Goal: Book appointment/travel/reservation

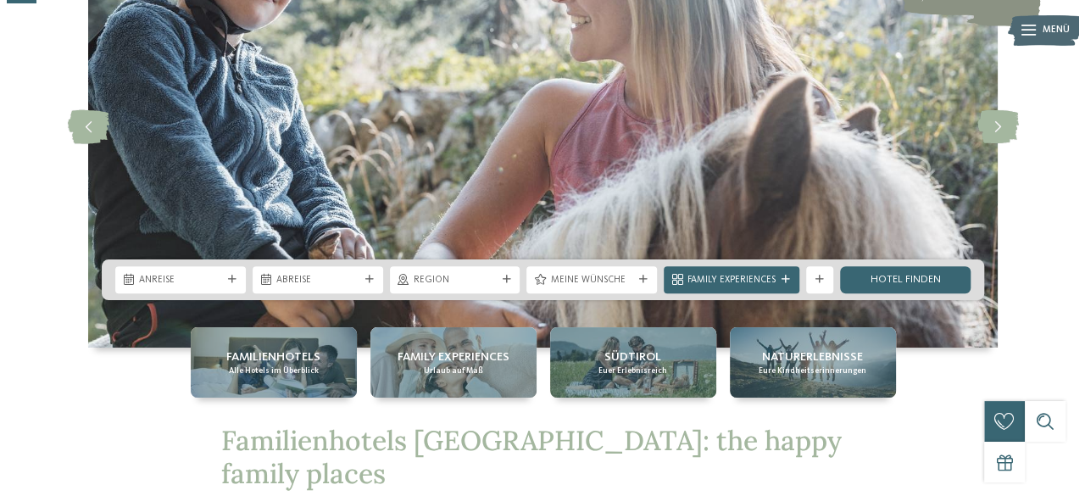
scroll to position [161, 0]
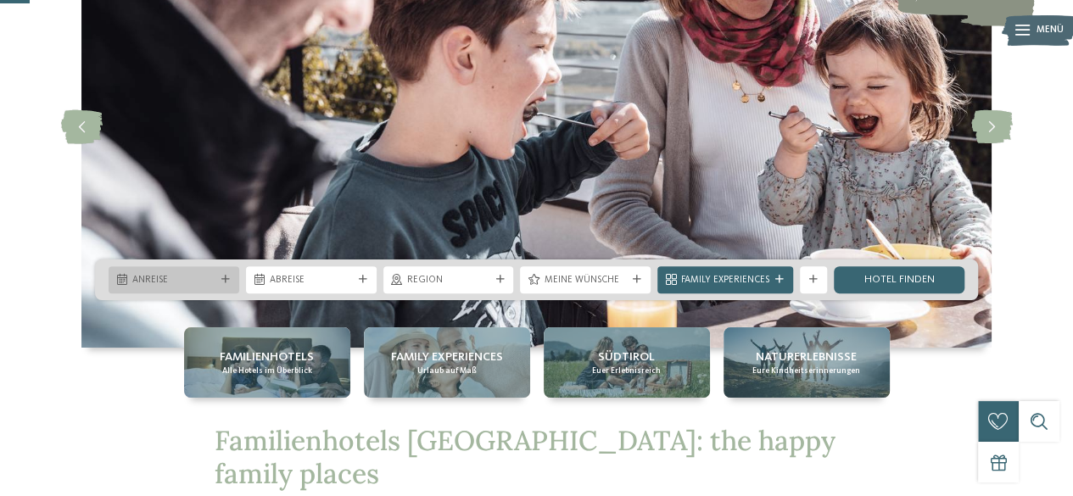
click at [216, 286] on div "Anreise" at bounding box center [174, 279] width 90 height 14
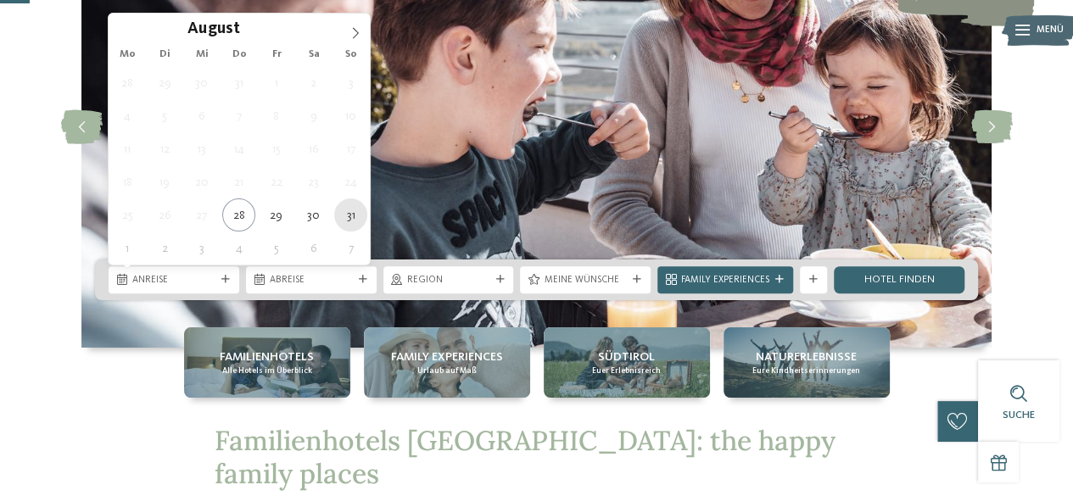
type div "31.08.2025"
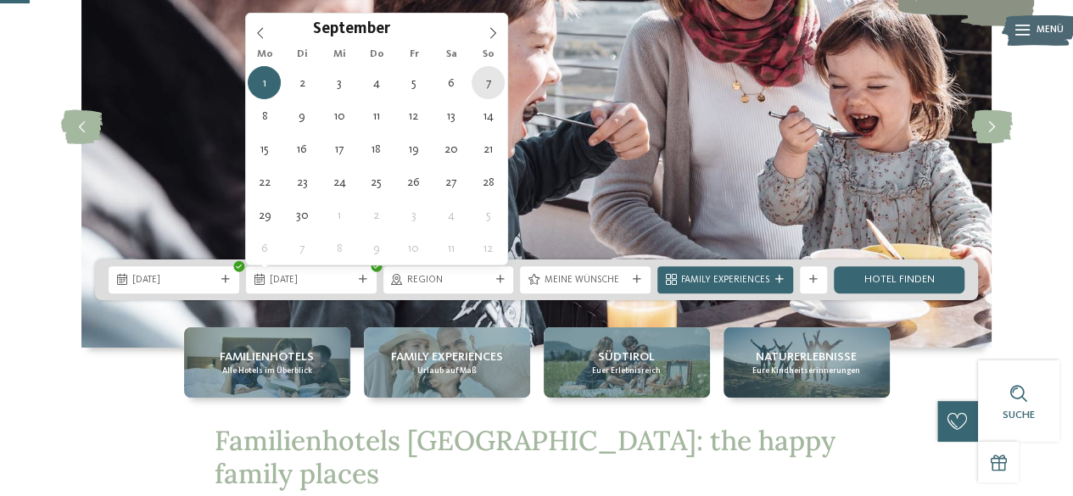
type div "07.09.2025"
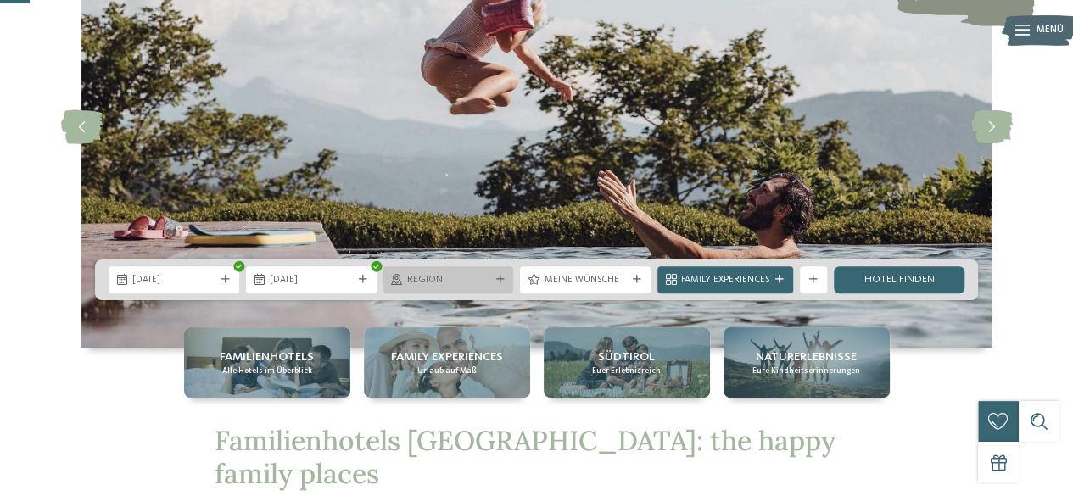
click at [493, 272] on div "Region" at bounding box center [449, 279] width 90 height 14
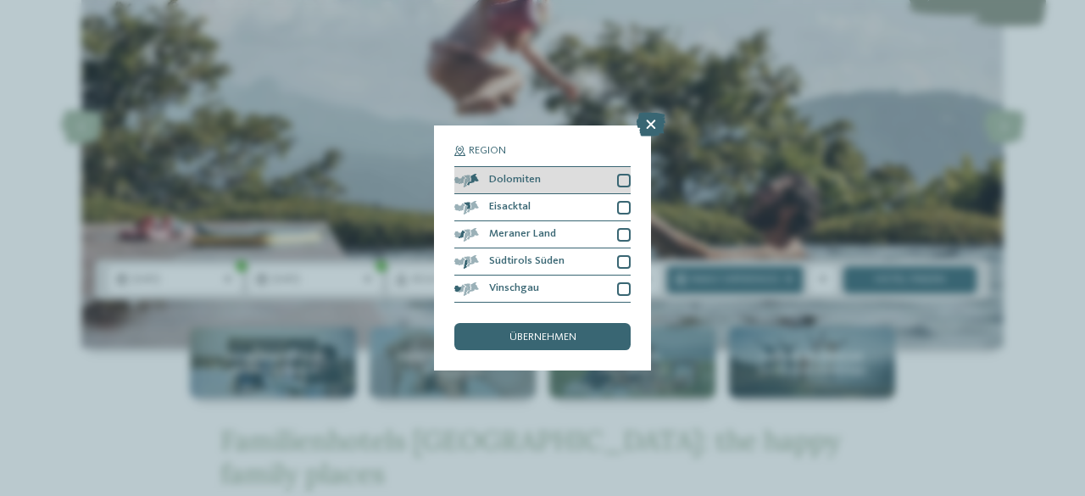
click at [622, 176] on div at bounding box center [624, 181] width 14 height 14
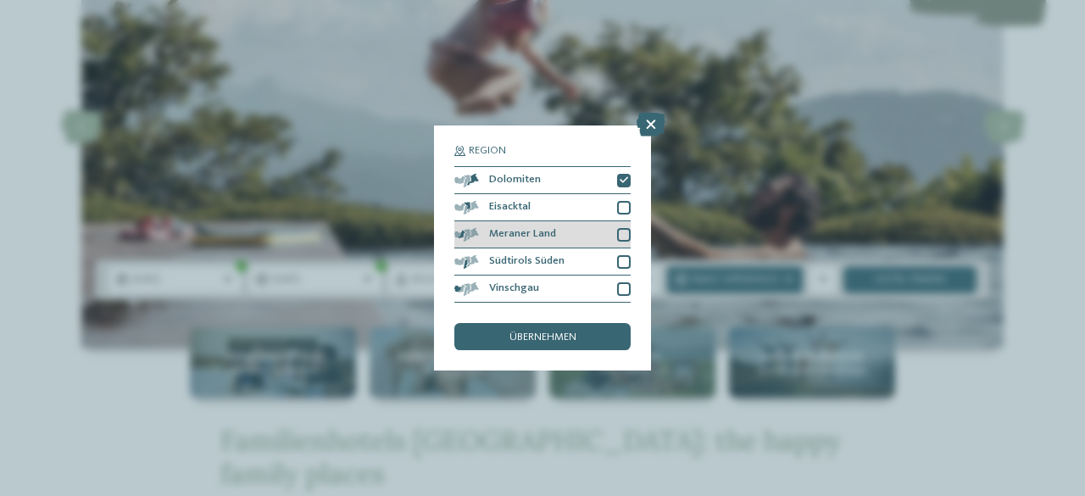
click at [621, 238] on div at bounding box center [624, 235] width 14 height 14
click at [617, 207] on div at bounding box center [624, 208] width 14 height 14
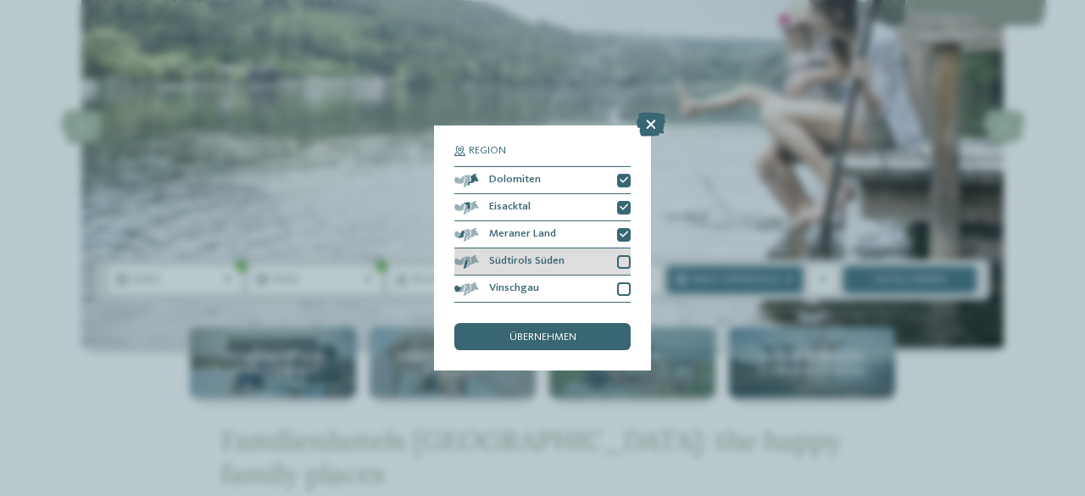
click at [620, 256] on div at bounding box center [624, 262] width 14 height 14
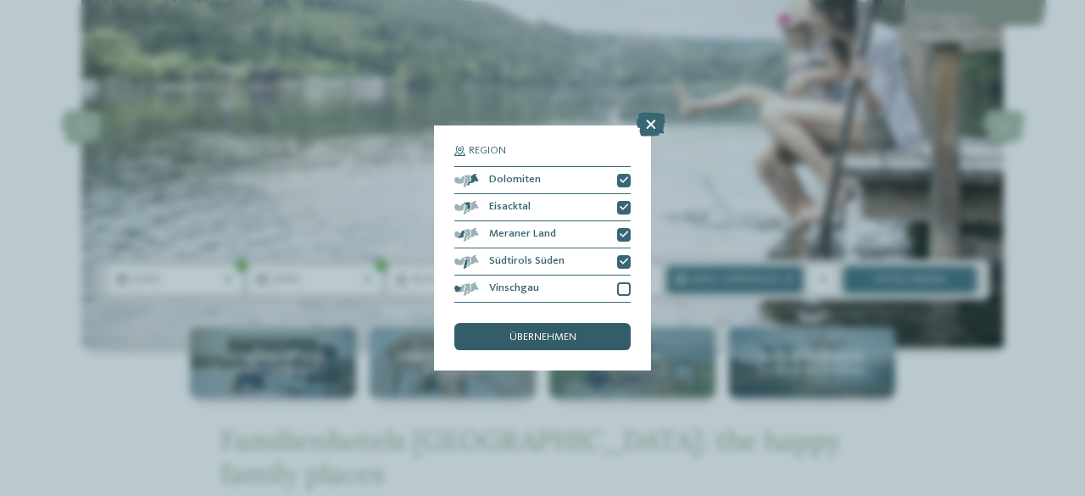
click at [567, 338] on span "übernehmen" at bounding box center [543, 337] width 67 height 11
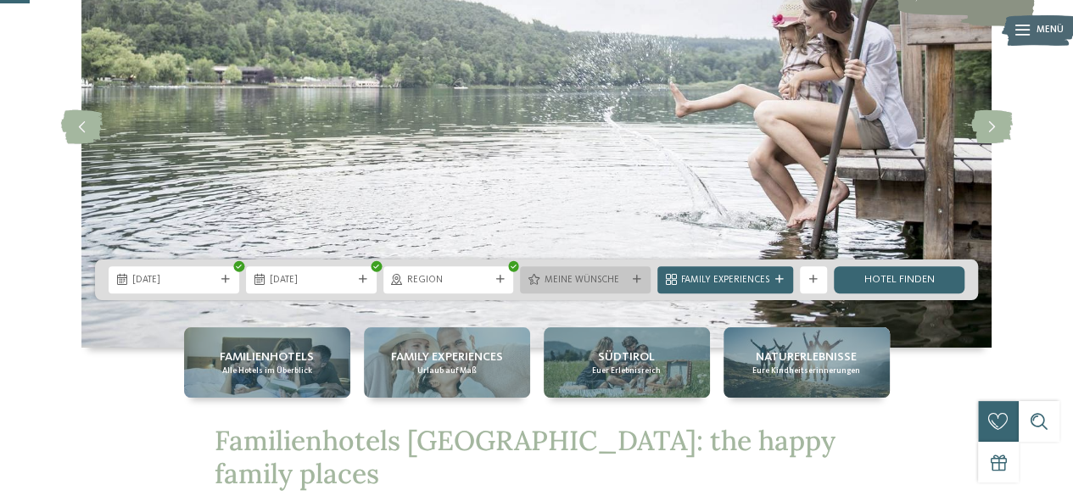
click at [614, 277] on span "Meine Wünsche" at bounding box center [585, 281] width 83 height 14
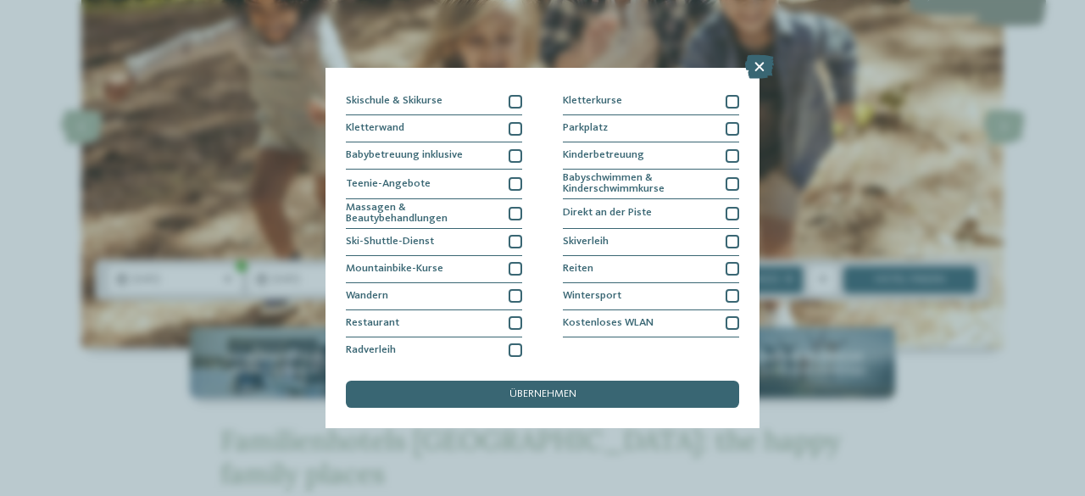
scroll to position [0, 0]
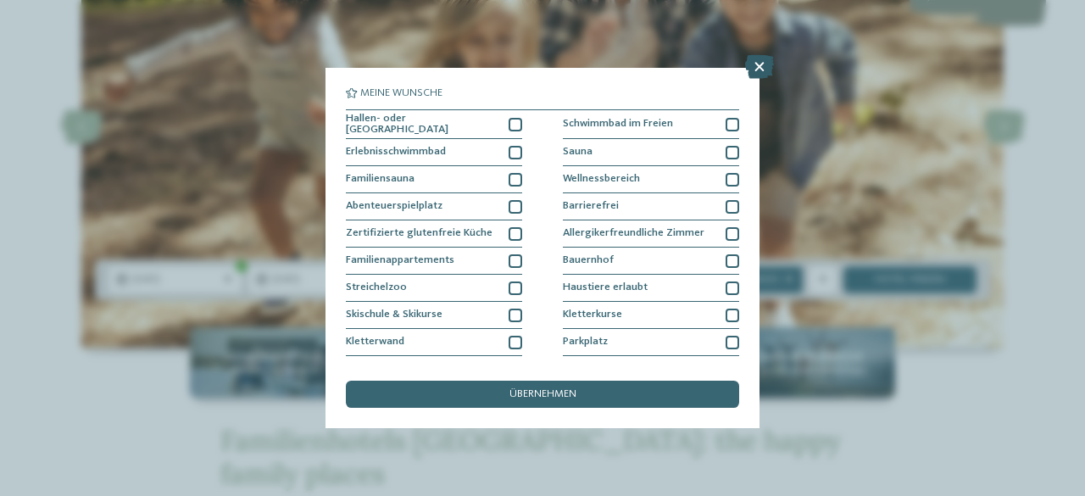
click at [764, 55] on icon at bounding box center [759, 67] width 29 height 24
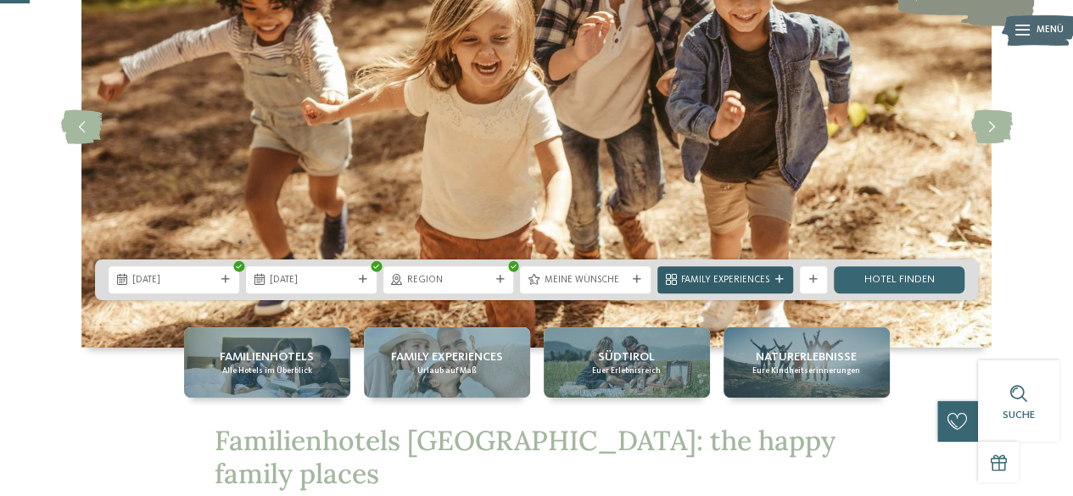
click at [759, 274] on span "Family Experiences" at bounding box center [725, 281] width 88 height 14
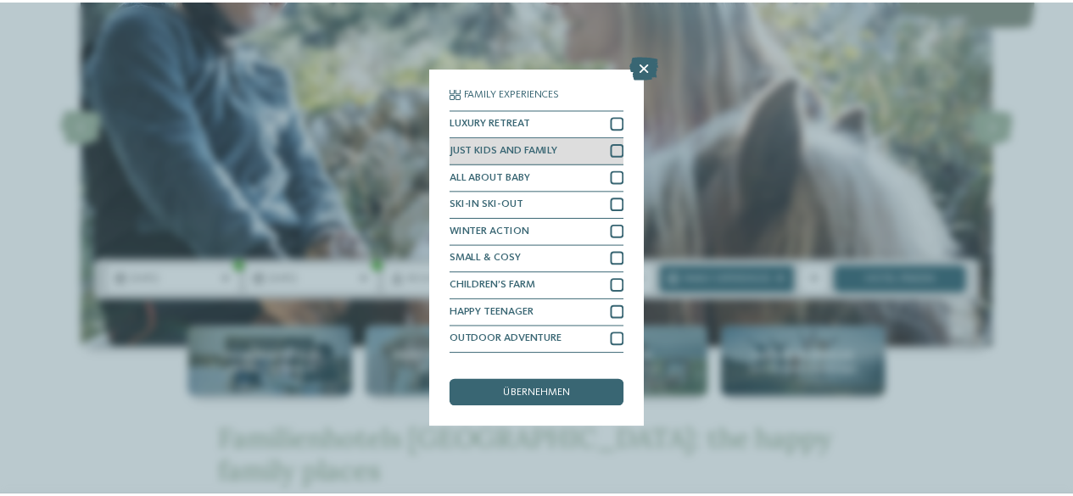
scroll to position [20, 0]
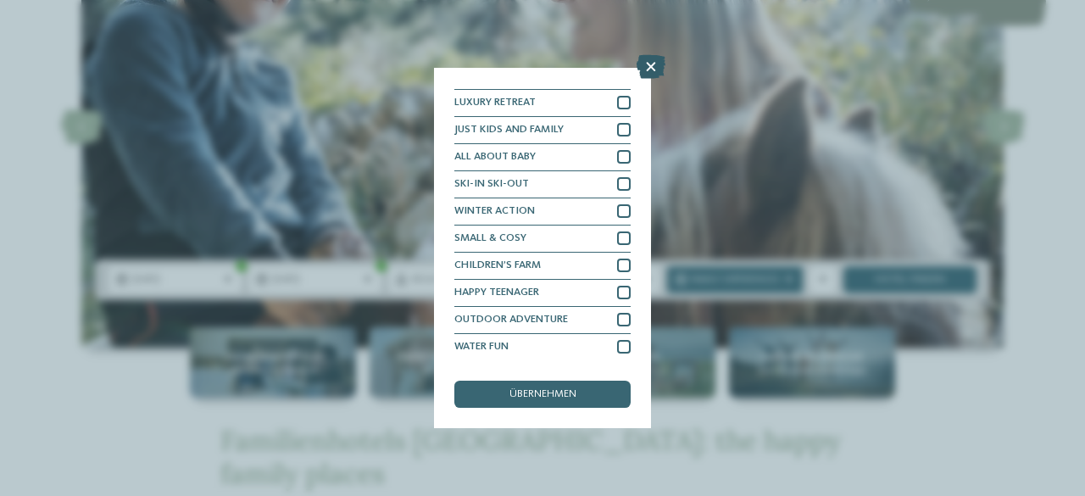
click at [651, 72] on icon at bounding box center [651, 67] width 29 height 24
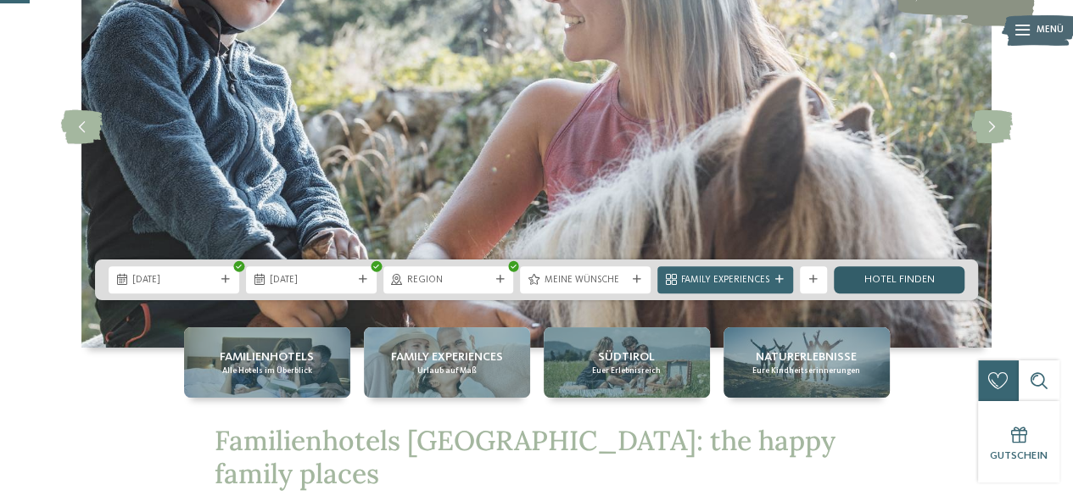
click at [878, 275] on link "Hotel finden" at bounding box center [899, 279] width 131 height 27
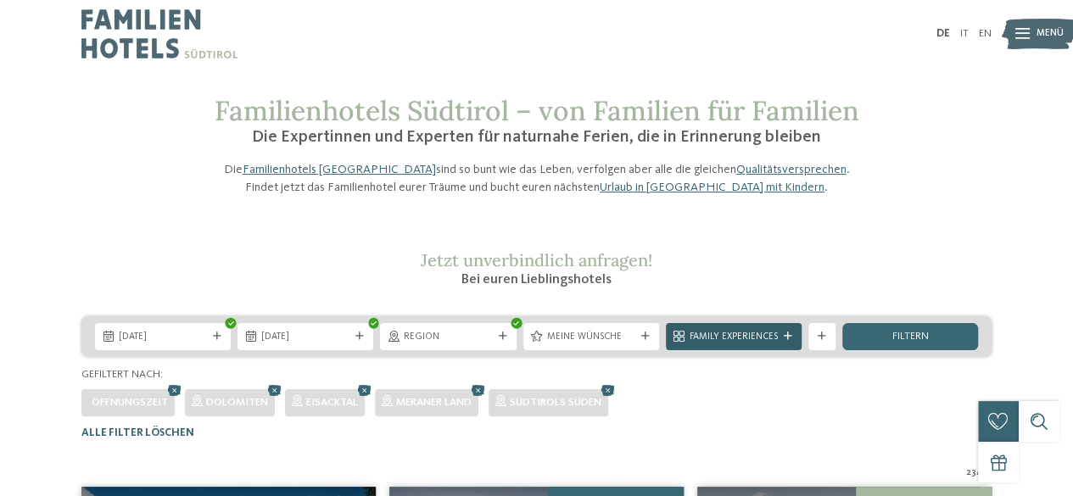
click at [755, 344] on span "Family Experiences" at bounding box center [733, 338] width 88 height 14
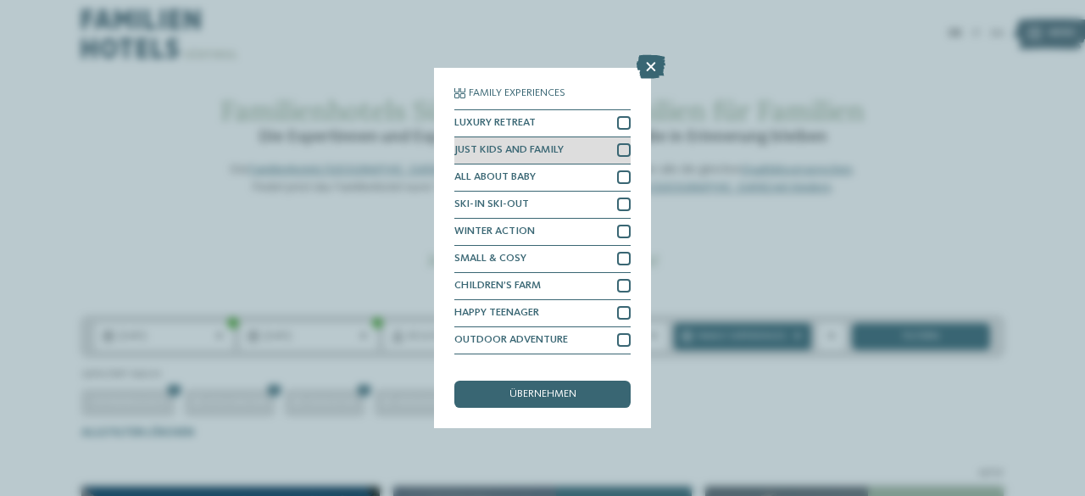
click at [617, 147] on div at bounding box center [624, 150] width 14 height 14
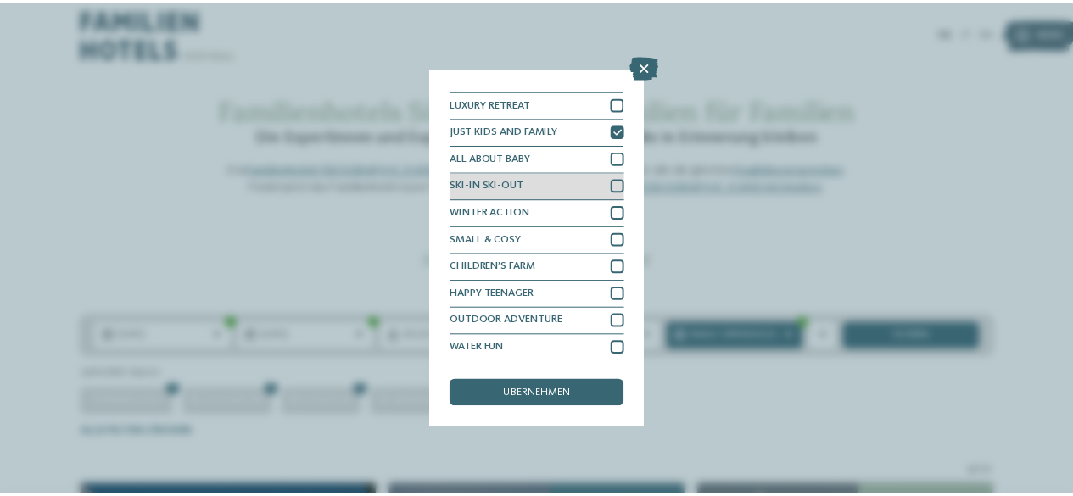
scroll to position [20, 0]
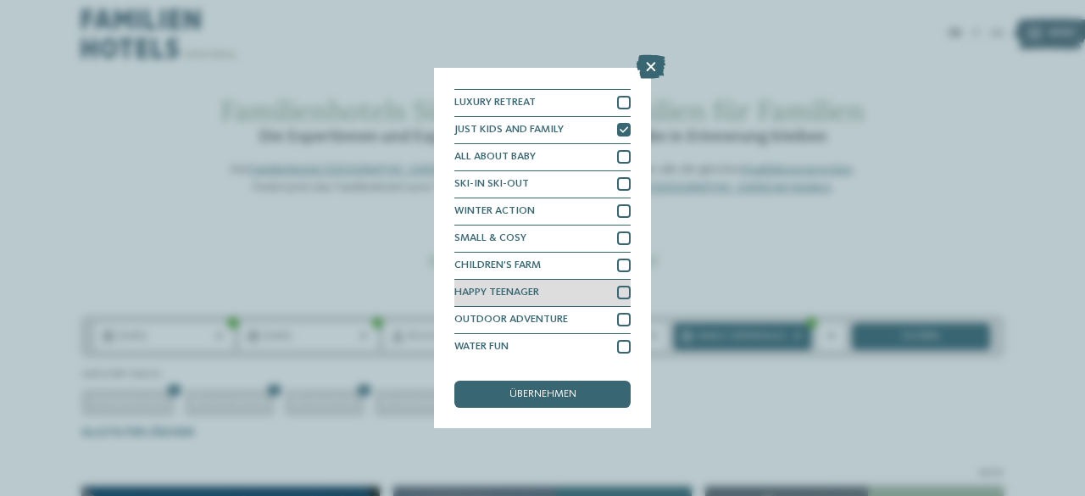
click at [617, 296] on div at bounding box center [624, 293] width 14 height 14
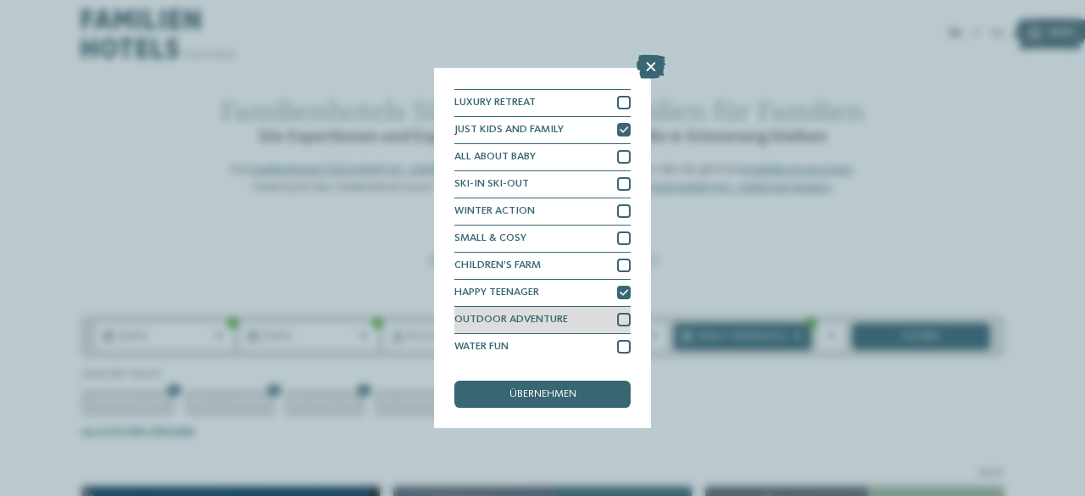
click at [617, 321] on div at bounding box center [624, 320] width 14 height 14
click at [622, 350] on div at bounding box center [624, 347] width 14 height 14
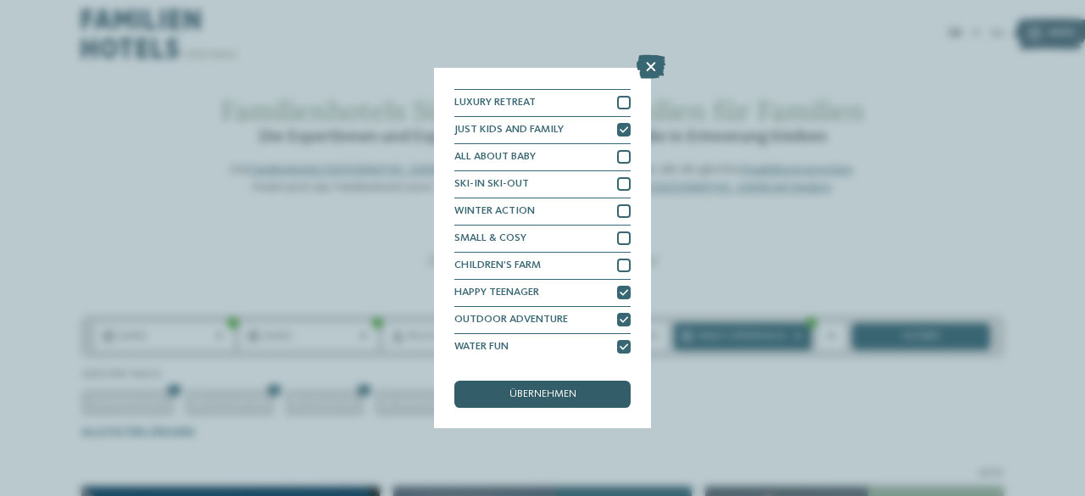
click at [561, 399] on span "übernehmen" at bounding box center [543, 394] width 67 height 11
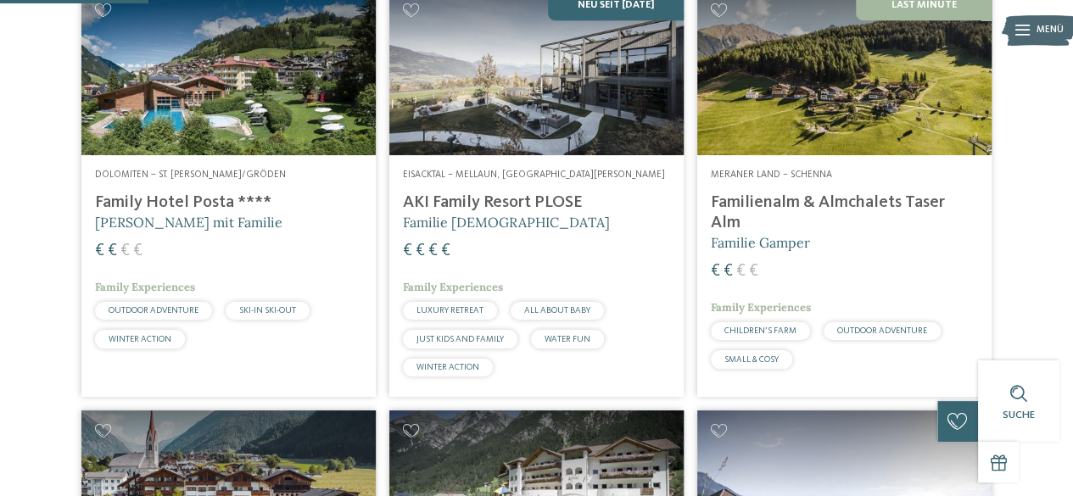
scroll to position [535, 0]
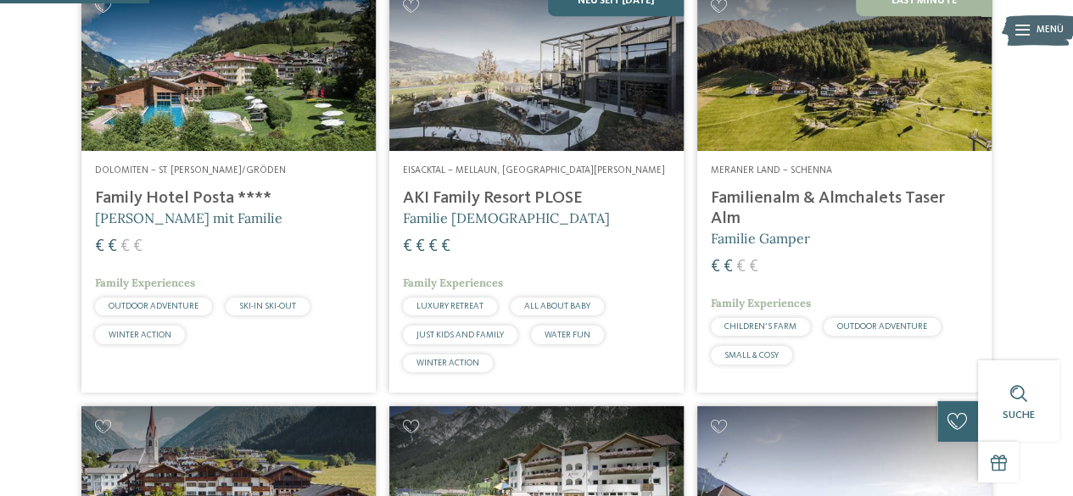
click at [831, 225] on h4 "Familienalm & Almchalets Taser Alm" at bounding box center [844, 208] width 267 height 41
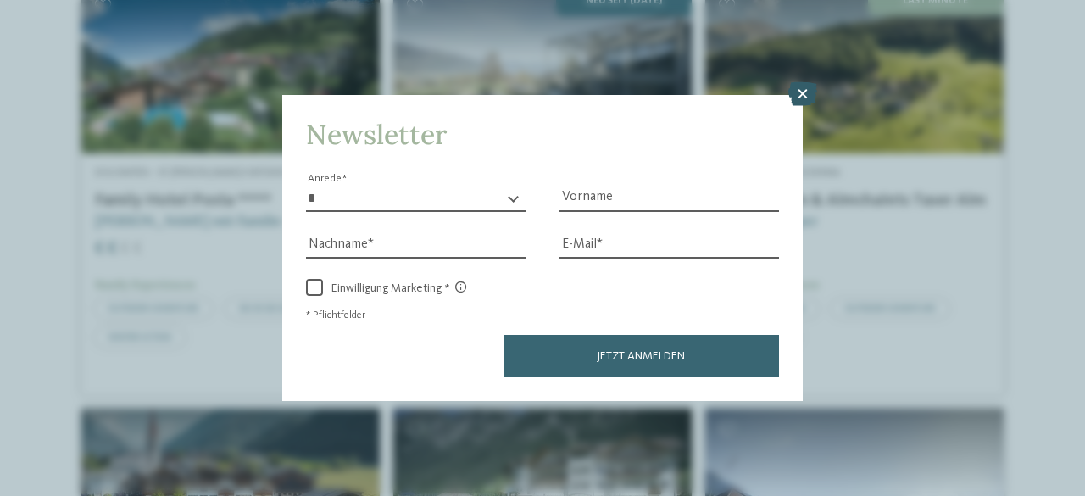
click at [809, 89] on icon at bounding box center [803, 94] width 29 height 24
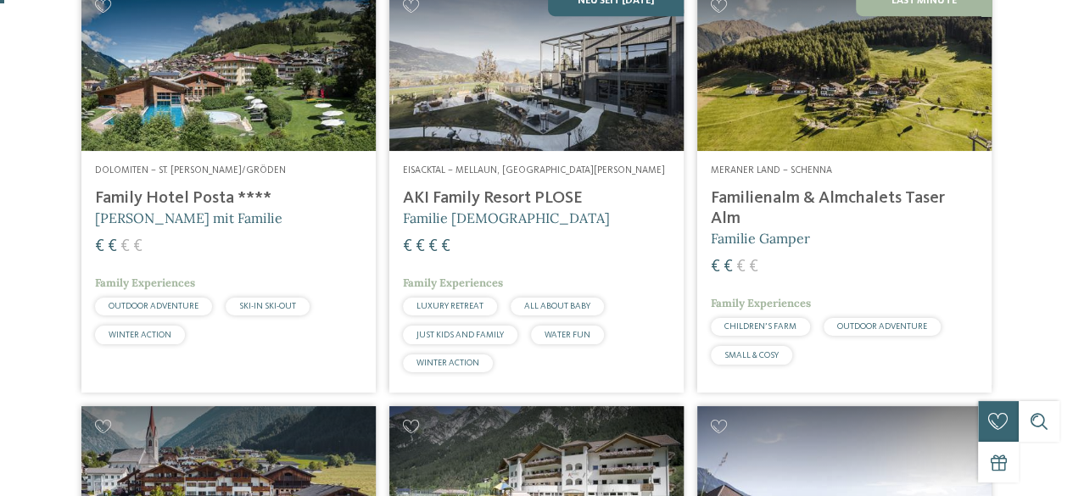
scroll to position [0, 0]
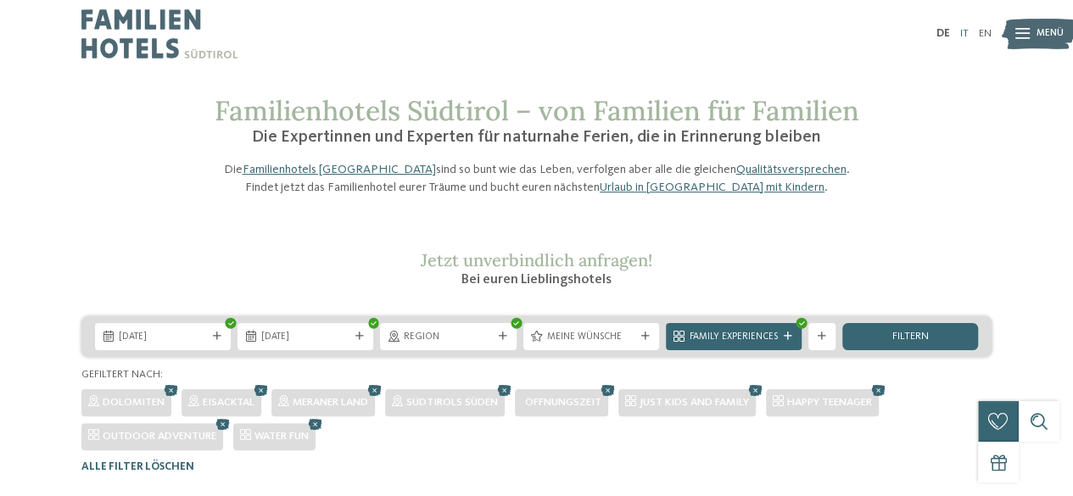
click at [965, 31] on link "IT" at bounding box center [964, 33] width 8 height 11
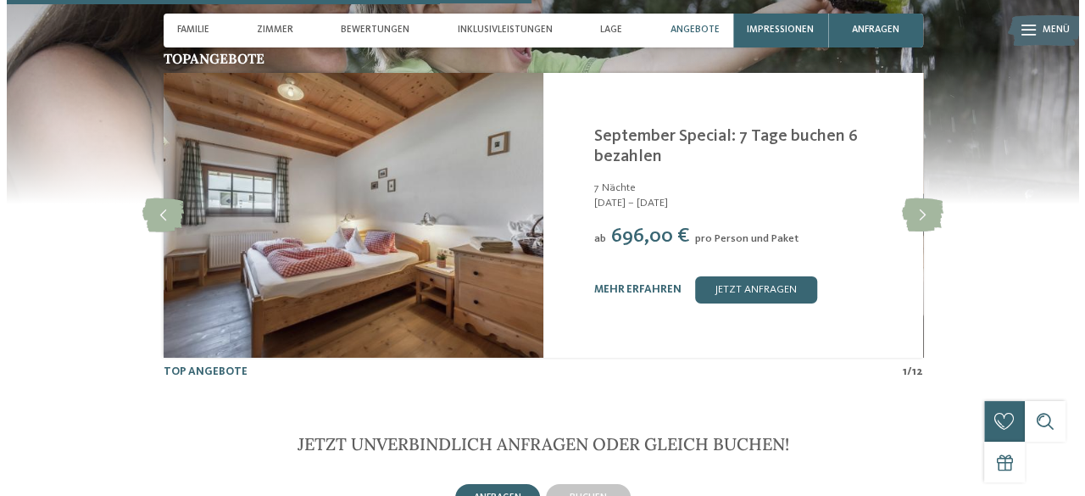
scroll to position [2751, 0]
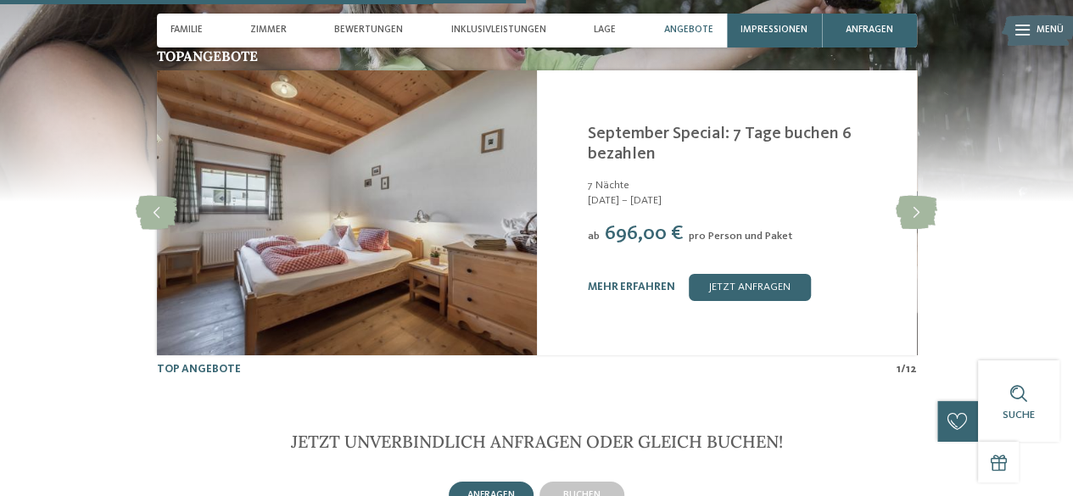
click at [1031, 43] on img at bounding box center [1038, 30] width 75 height 37
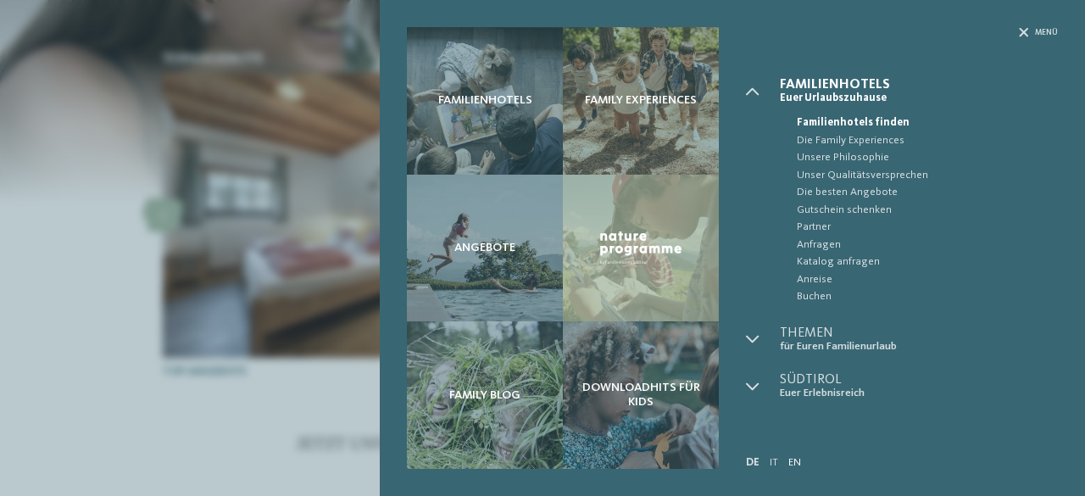
click at [798, 462] on link "EN" at bounding box center [795, 462] width 13 height 11
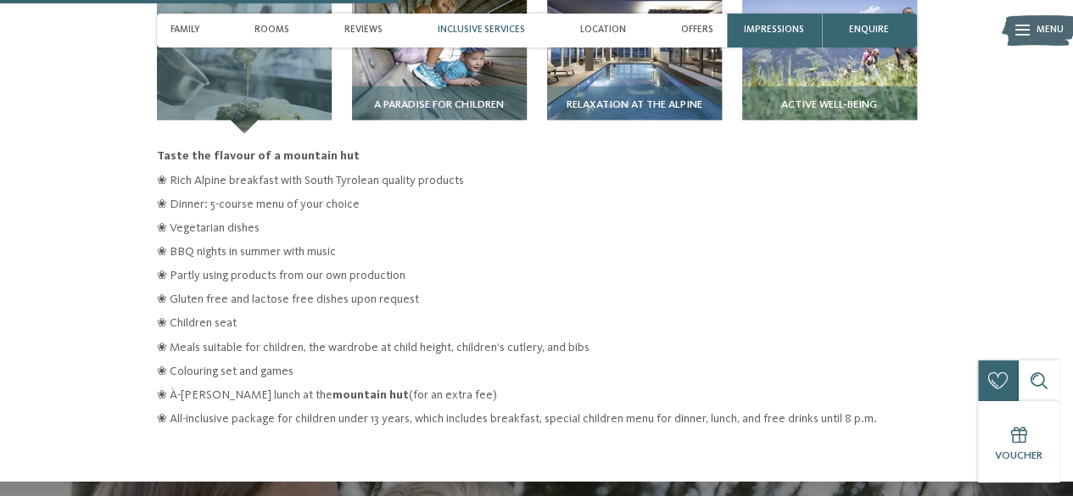
scroll to position [2052, 0]
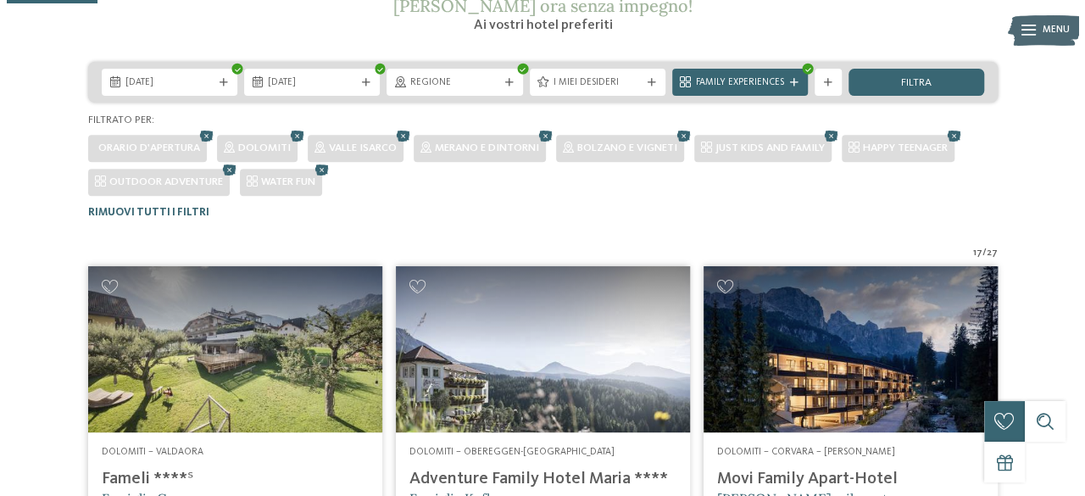
scroll to position [310, 0]
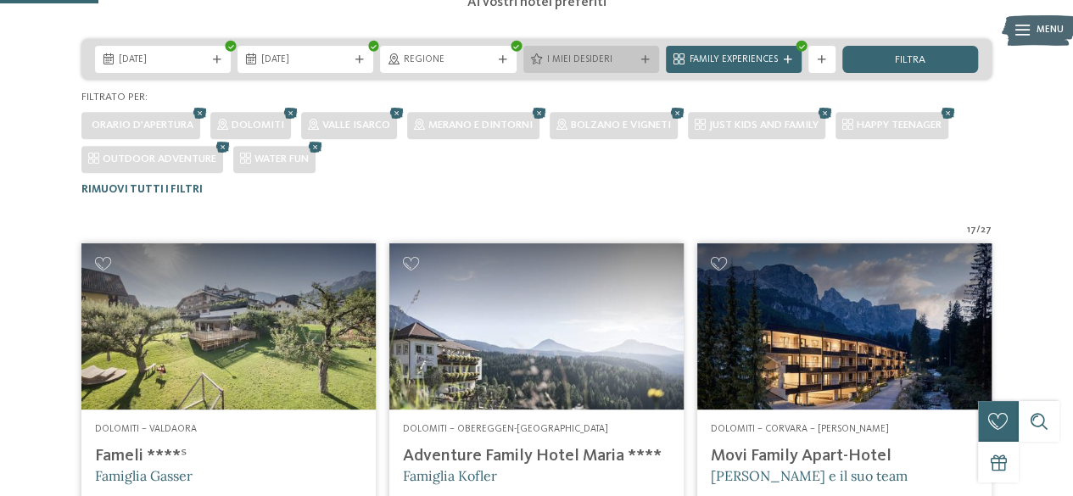
click at [609, 59] on span "I miei desideri" at bounding box center [591, 60] width 88 height 14
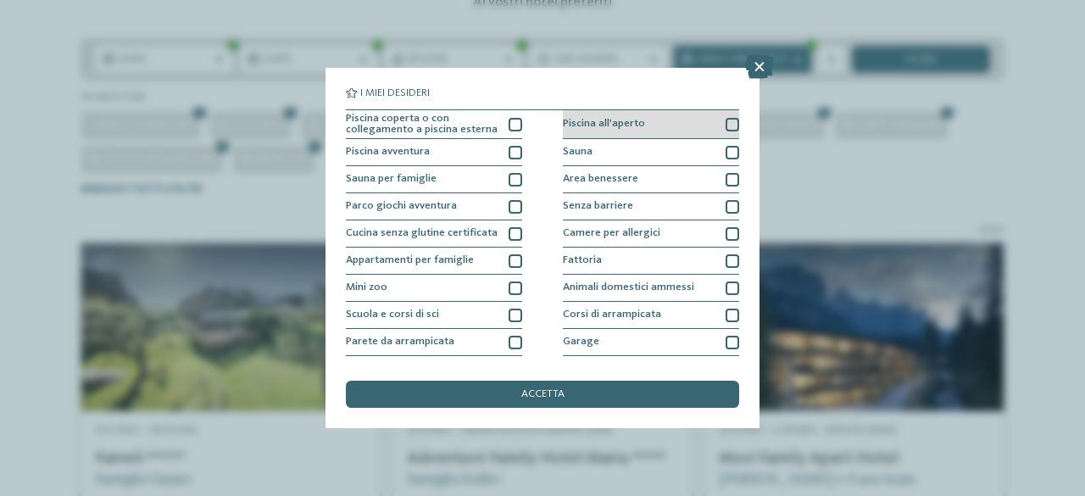
click at [726, 118] on div at bounding box center [733, 125] width 14 height 14
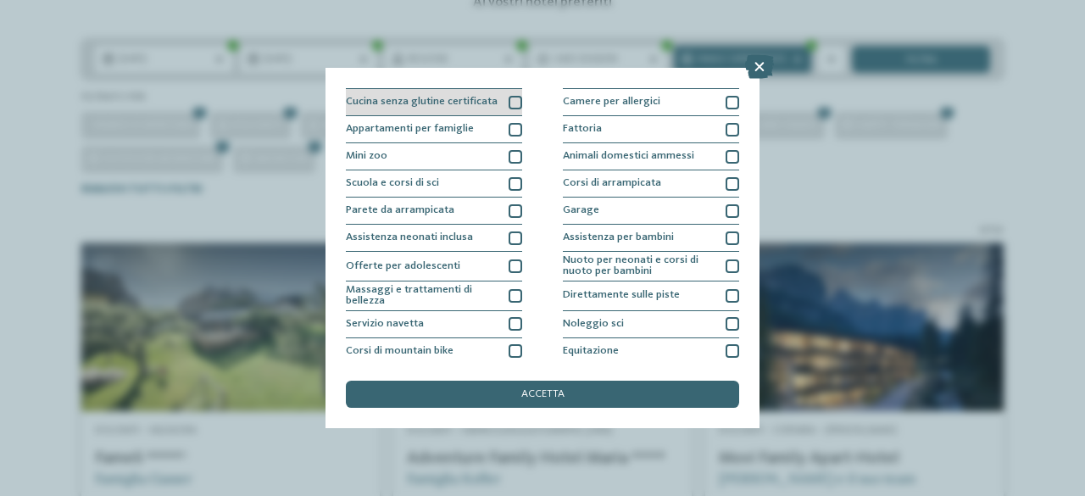
scroll to position [137, 0]
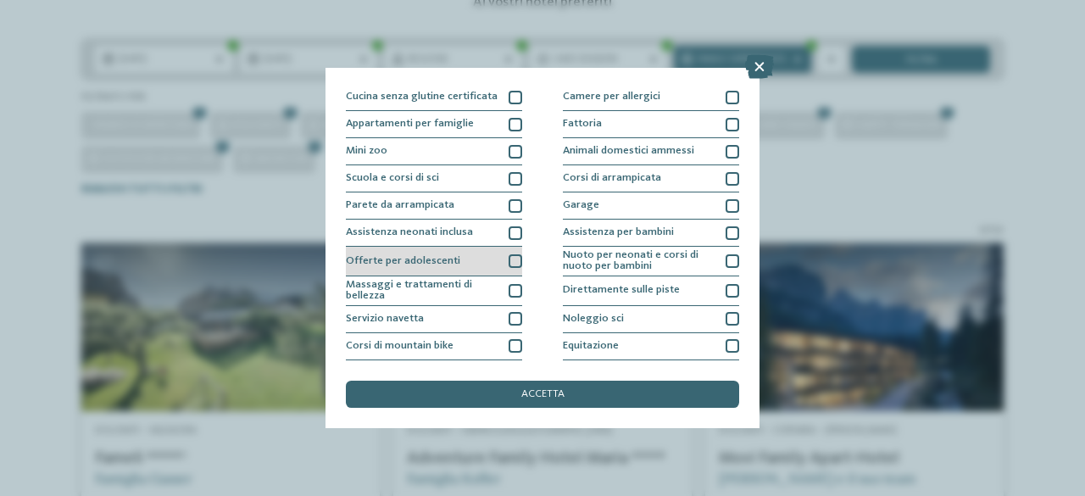
click at [512, 260] on div at bounding box center [516, 261] width 14 height 14
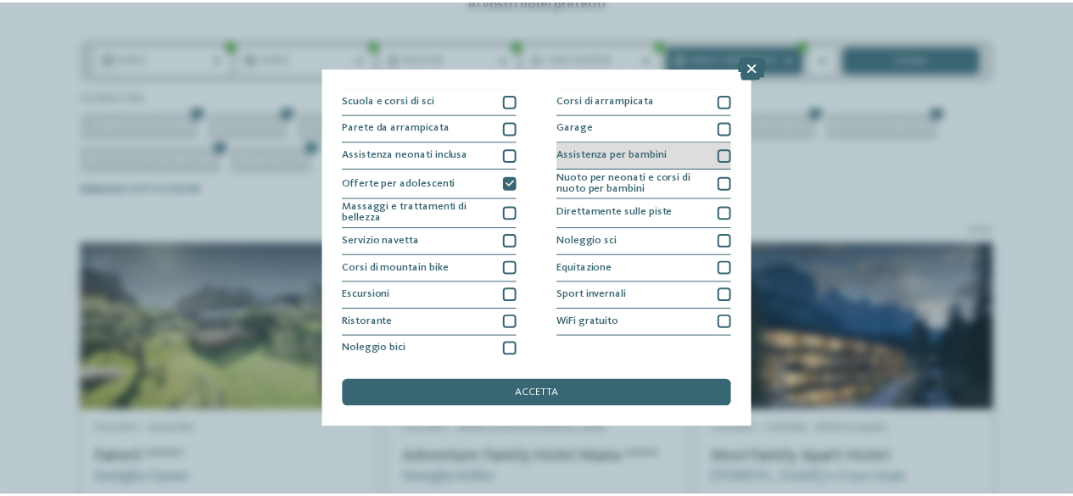
scroll to position [215, 0]
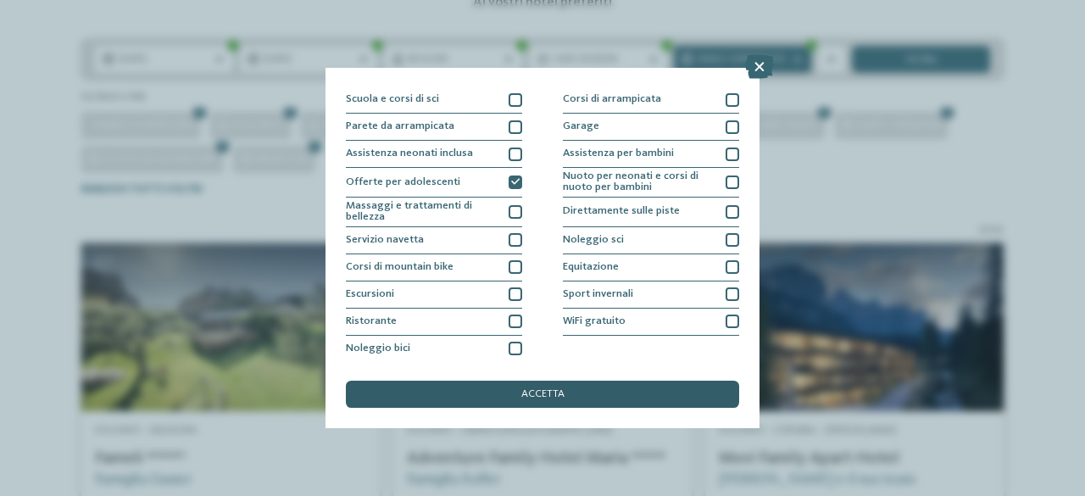
click at [583, 391] on div "accetta" at bounding box center [542, 394] width 393 height 27
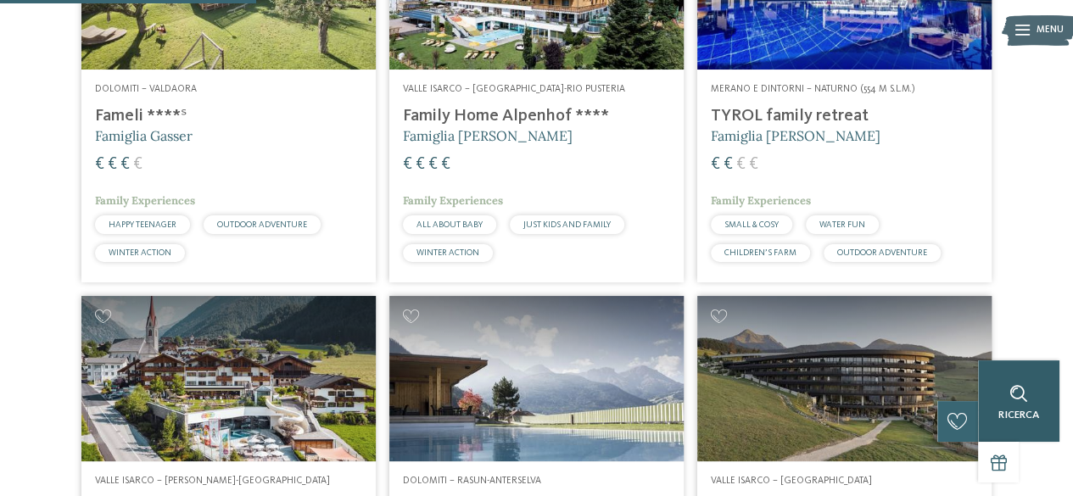
scroll to position [599, 0]
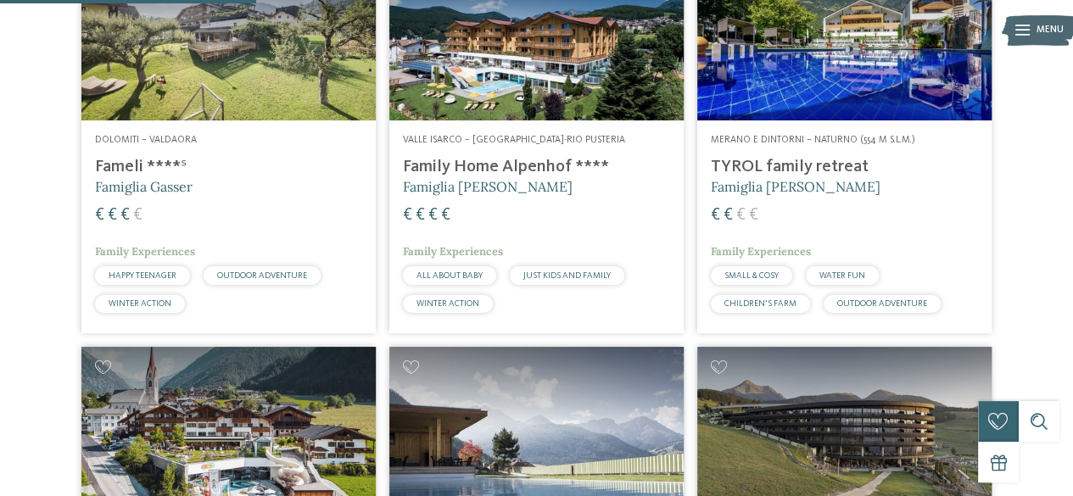
click at [516, 164] on h4 "Family Home Alpenhof ****" at bounding box center [536, 167] width 267 height 20
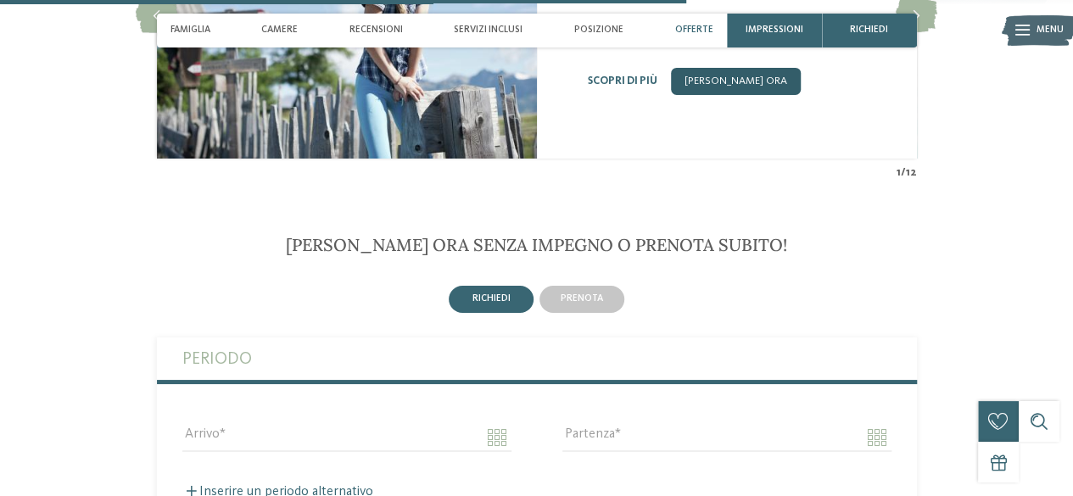
scroll to position [3097, 0]
